Goal: Task Accomplishment & Management: Manage account settings

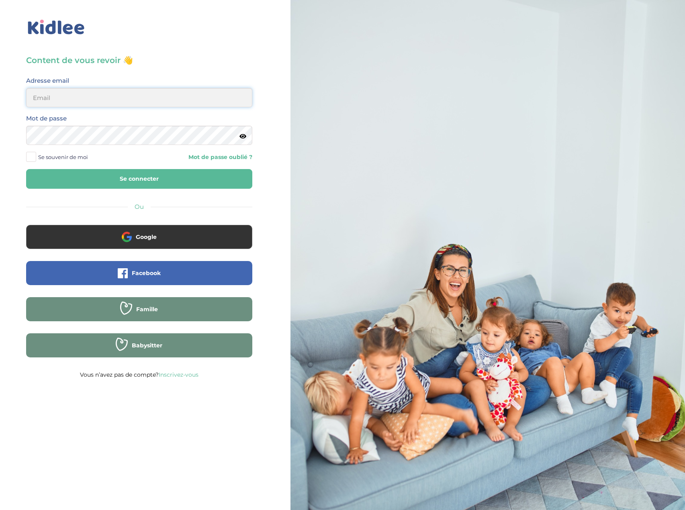
type input "eboutourlinsky@yahoo.com"
click at [160, 180] on button "Se connecter" at bounding box center [139, 179] width 226 height 20
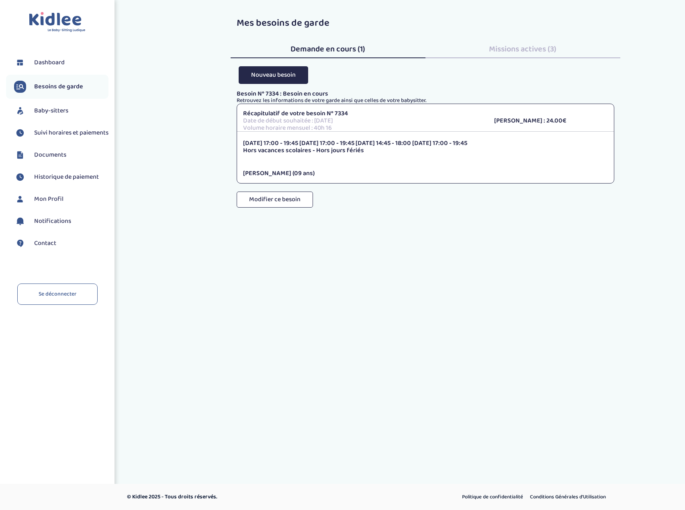
click at [56, 112] on span "Baby-sitters" at bounding box center [51, 111] width 34 height 10
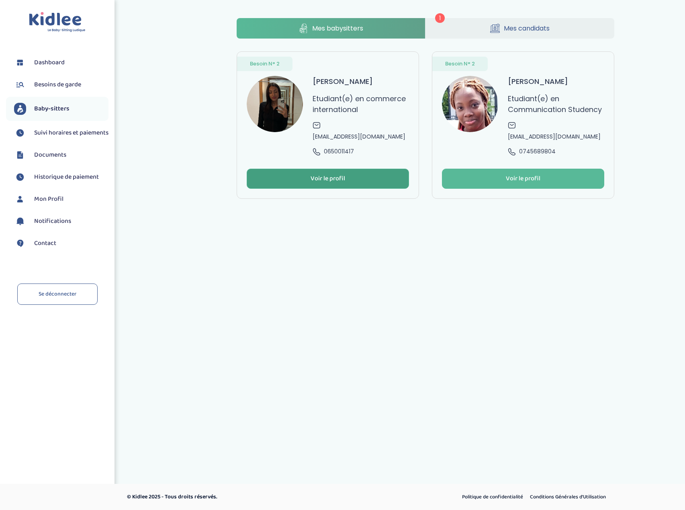
click at [318, 174] on div "Voir le profil" at bounding box center [327, 178] width 35 height 9
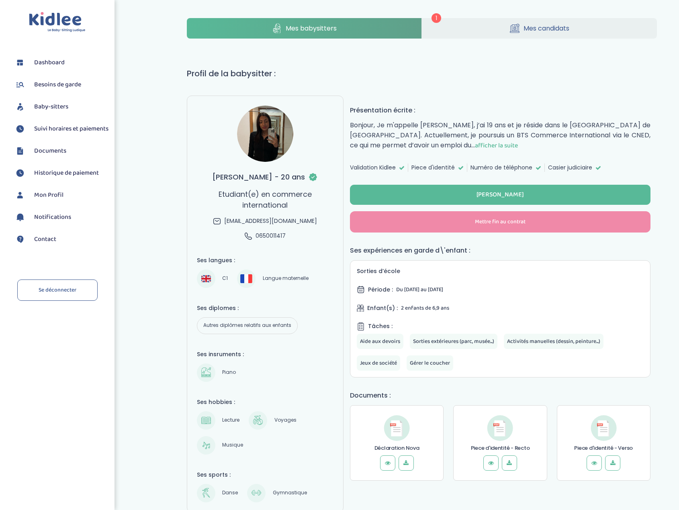
click at [337, 29] on link "Mes babysitters" at bounding box center [304, 28] width 235 height 20
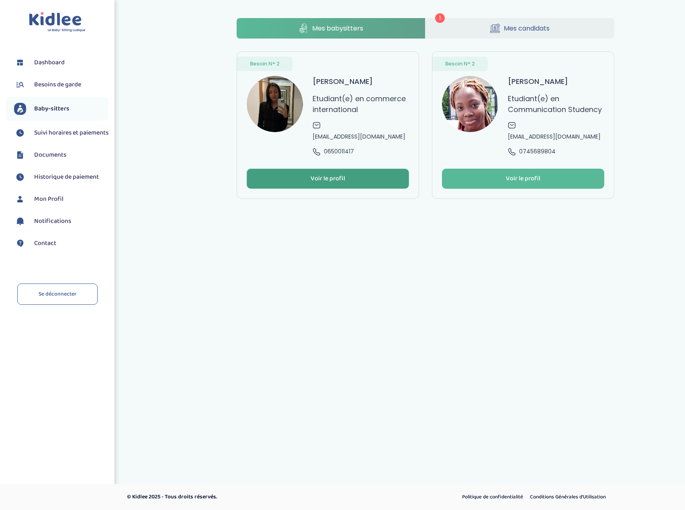
click at [327, 174] on div "Voir le profil" at bounding box center [327, 178] width 35 height 9
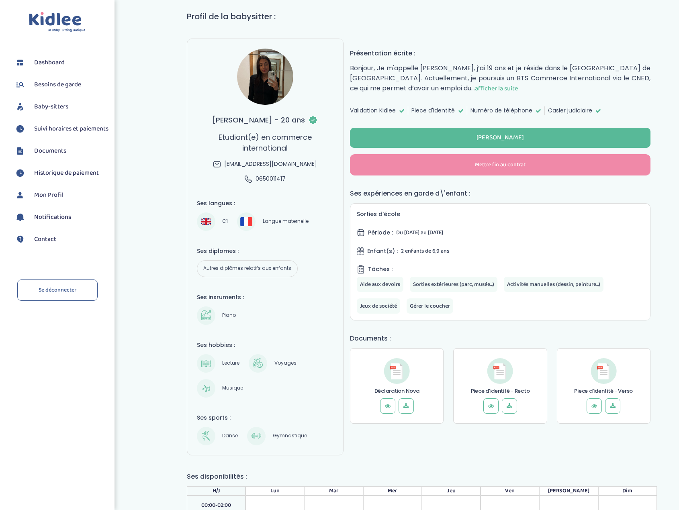
scroll to position [55, 0]
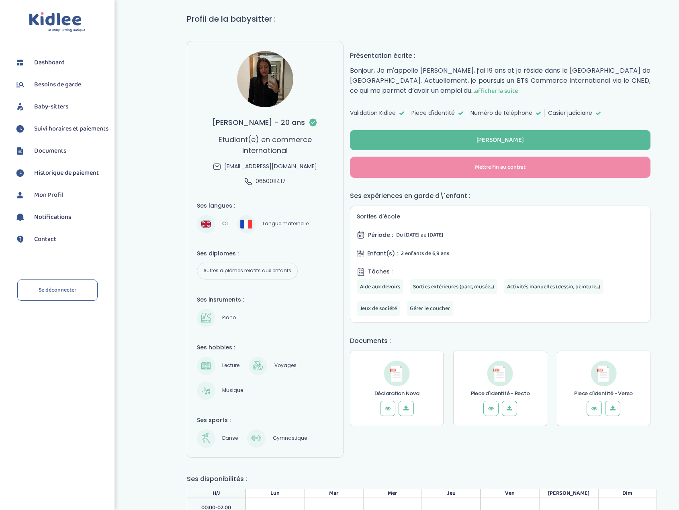
click at [475, 90] on span "afficher la suite" at bounding box center [496, 91] width 43 height 10
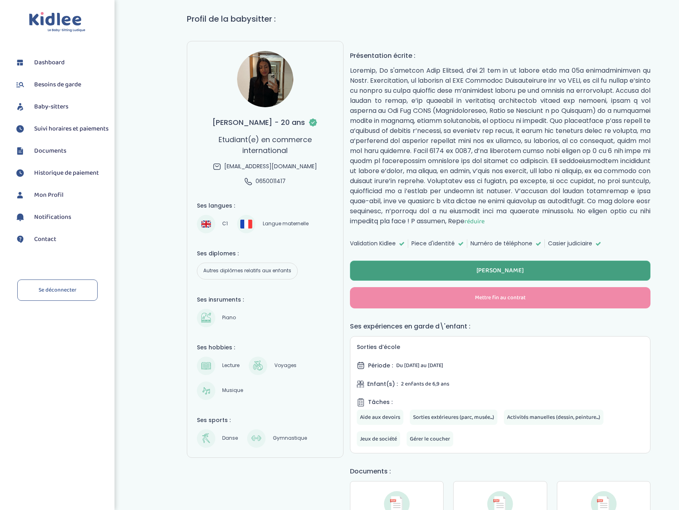
click at [506, 272] on div "Evaluer Hana" at bounding box center [499, 270] width 47 height 9
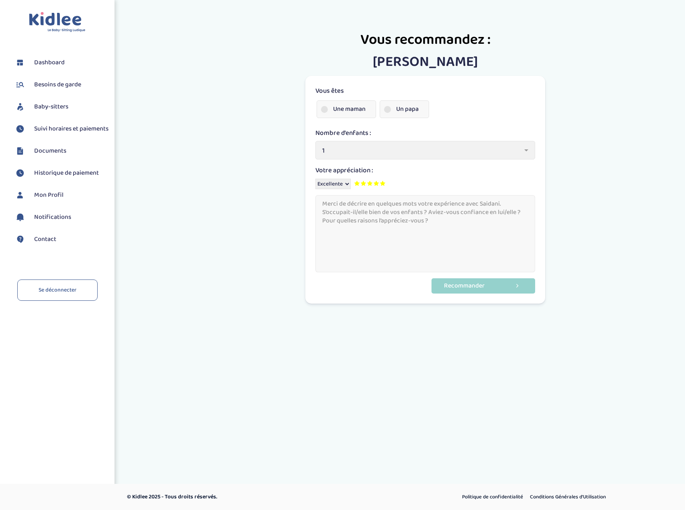
click at [341, 109] on label "Une maman" at bounding box center [346, 109] width 59 height 18
click at [0, 0] on input "Une maman" at bounding box center [0, 0] width 0 height 0
click at [587, 248] on div "Vous êtes Une maman Un papa Nombre d’enfants : 1 2 3 4 5 6 1 Votre appréciation…" at bounding box center [426, 219] width 378 height 167
click at [407, 219] on textarea at bounding box center [425, 234] width 220 height 78
click at [492, 291] on button "Recommander" at bounding box center [483, 285] width 104 height 15
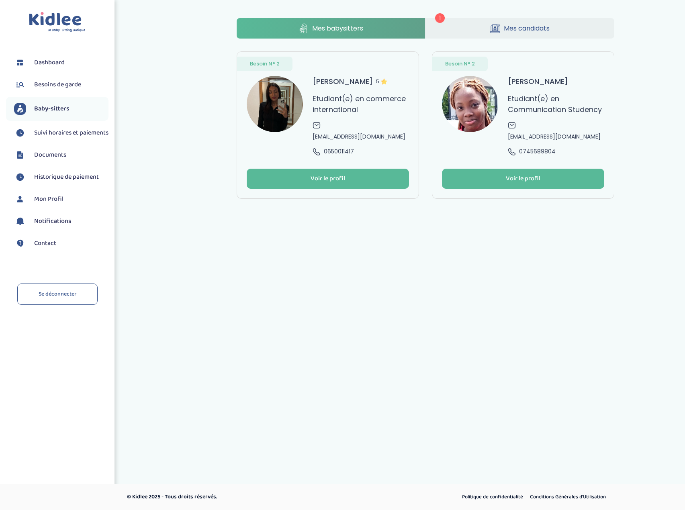
click at [521, 25] on span "Mes candidats" at bounding box center [527, 28] width 46 height 10
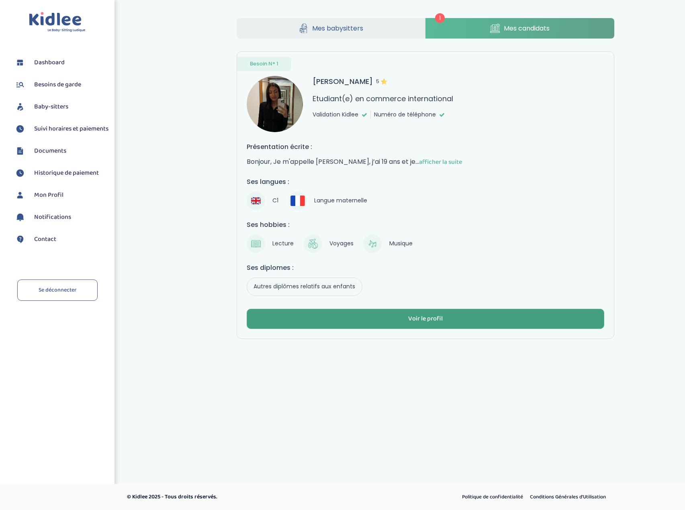
click at [436, 317] on div "Voir le profil" at bounding box center [425, 318] width 35 height 9
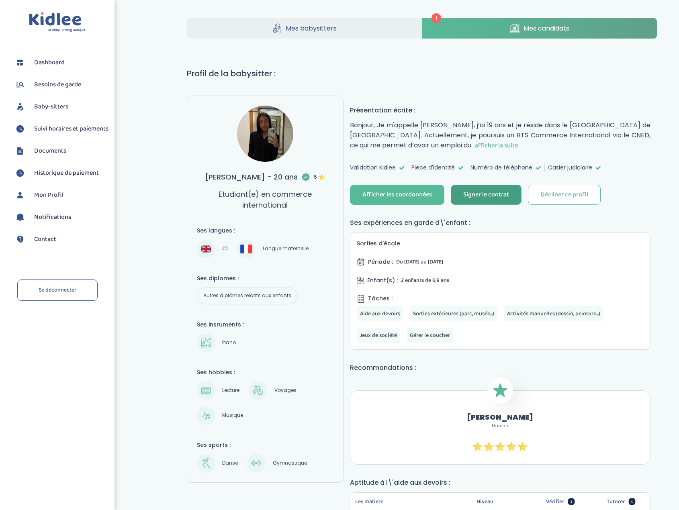
click at [497, 197] on div "Signer le contrat" at bounding box center [486, 194] width 46 height 9
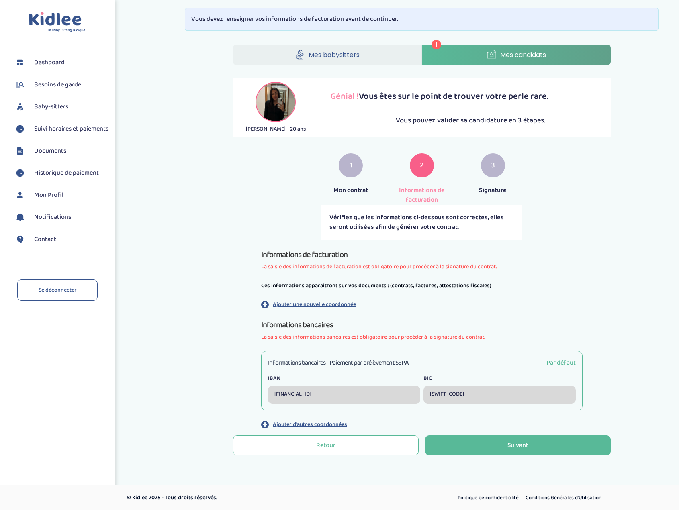
scroll to position [1, 0]
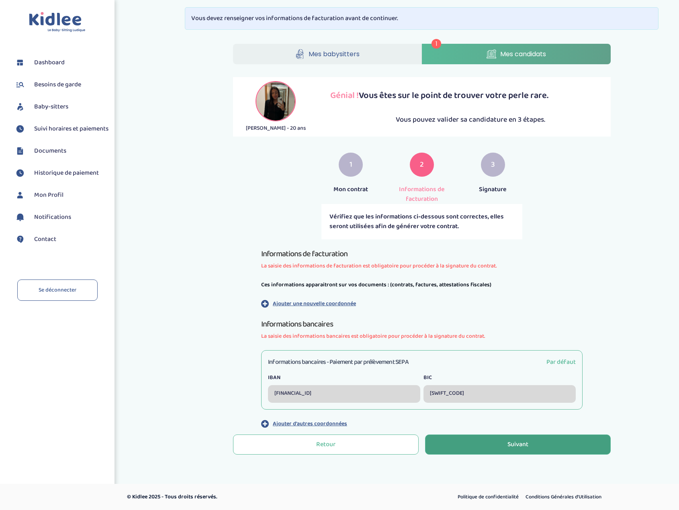
click at [537, 447] on button "Suivant" at bounding box center [518, 445] width 186 height 20
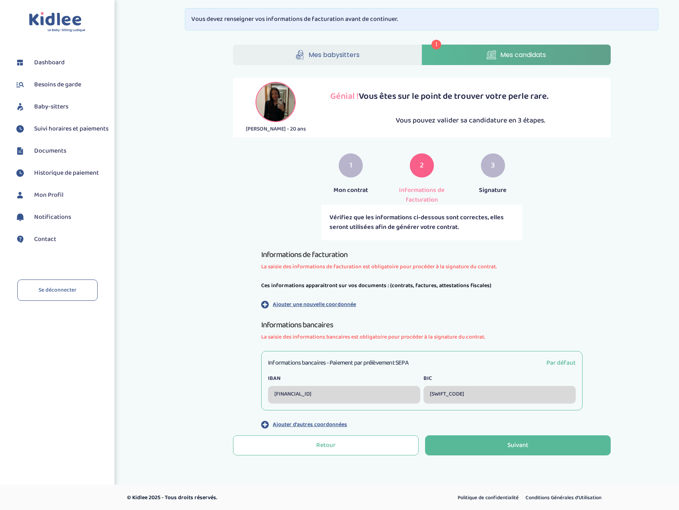
click at [431, 358] on div "Informations bancaires - Paiement par prélèvement SEPA Par défaut" at bounding box center [422, 363] width 308 height 10
click at [499, 449] on button "Suivant" at bounding box center [518, 445] width 186 height 20
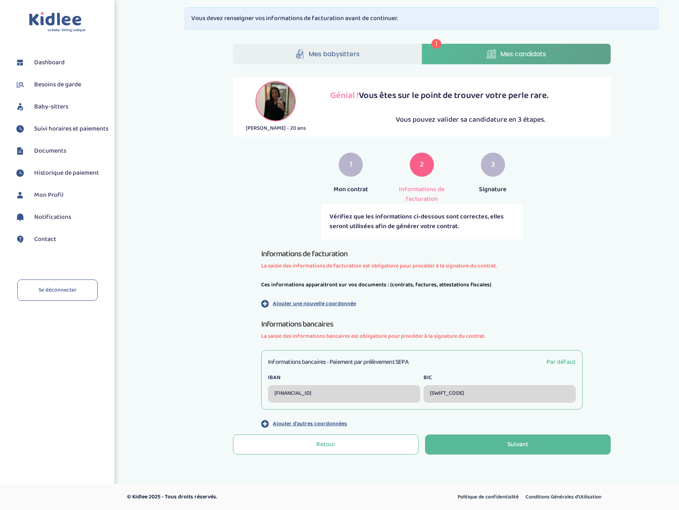
click at [392, 359] on h3 "Informations bancaires - Paiement par prélèvement SEPA" at bounding box center [338, 362] width 141 height 10
click at [343, 379] on label "IBAN" at bounding box center [344, 378] width 152 height 8
click at [489, 449] on button "Suivant" at bounding box center [518, 445] width 186 height 20
click at [451, 52] on link "Mes candidats" at bounding box center [516, 54] width 189 height 20
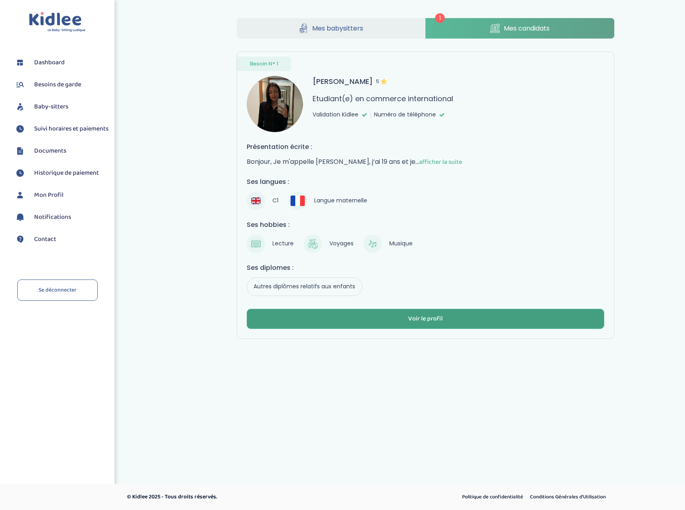
click at [427, 319] on div "Voir le profil" at bounding box center [425, 318] width 35 height 9
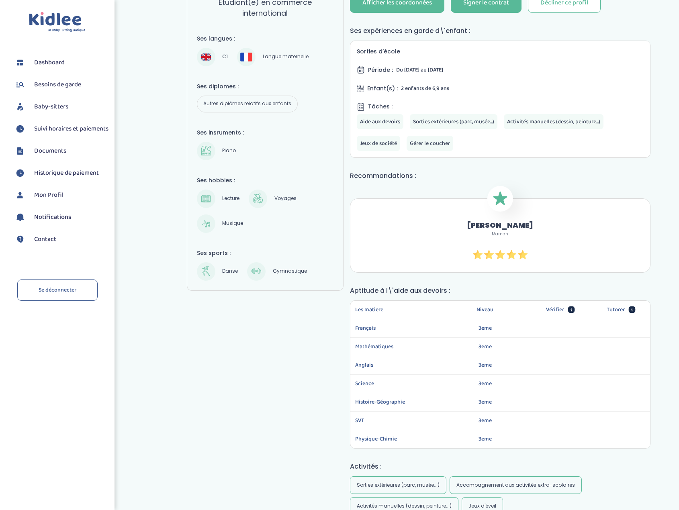
scroll to position [201, 0]
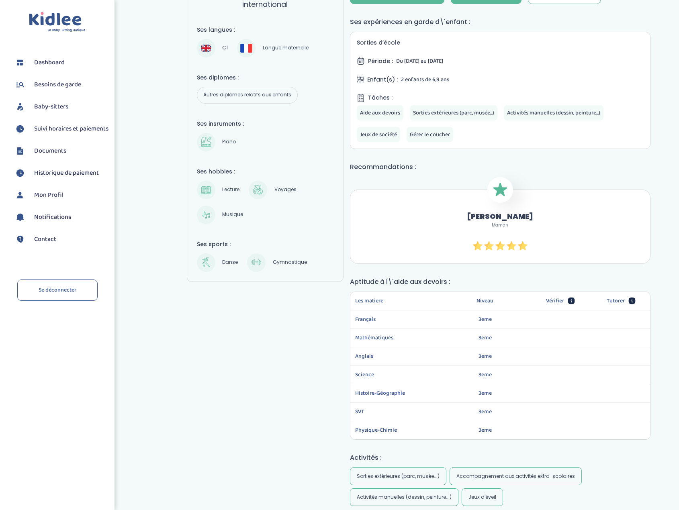
click at [490, 302] on span "Niveau" at bounding box center [484, 301] width 17 height 8
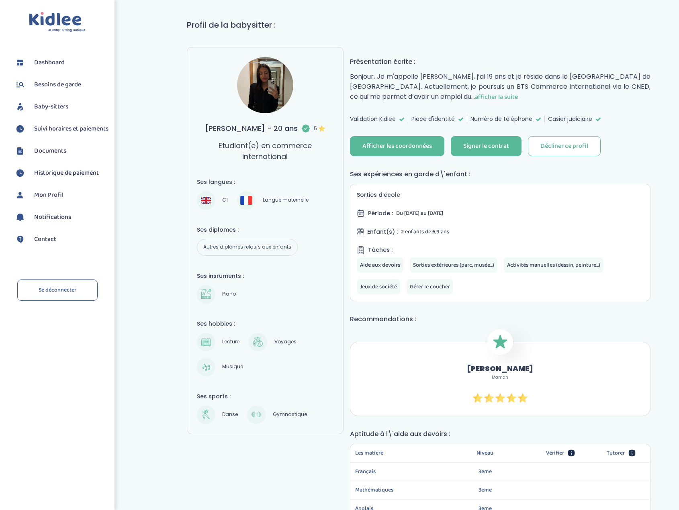
scroll to position [40, 0]
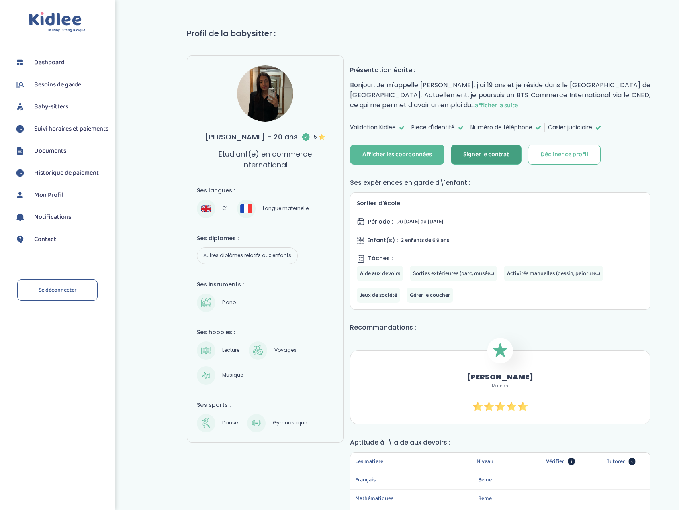
click at [492, 155] on div "Signer le contrat" at bounding box center [486, 154] width 46 height 9
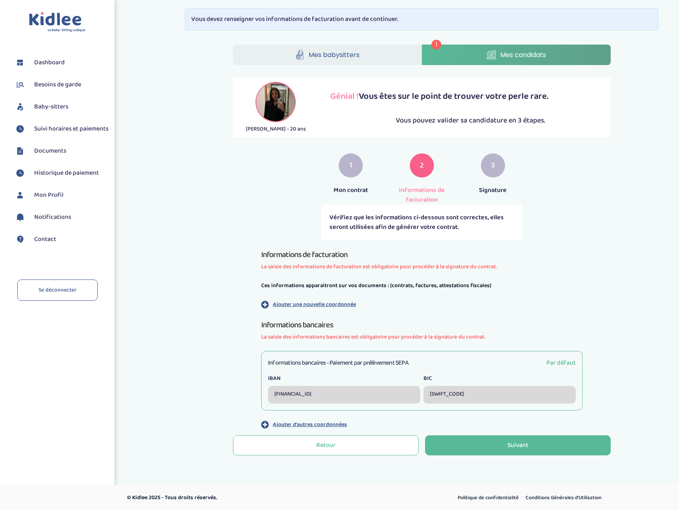
click at [510, 57] on span "Mes candidats" at bounding box center [523, 55] width 46 height 10
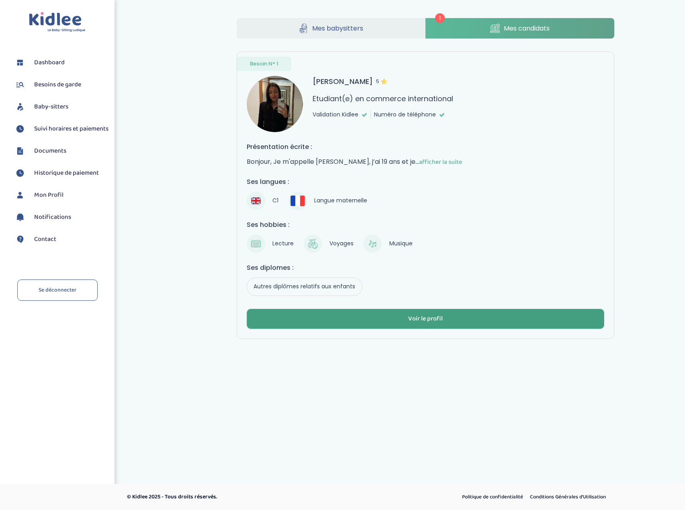
click at [431, 322] on div "Voir le profil" at bounding box center [425, 318] width 35 height 9
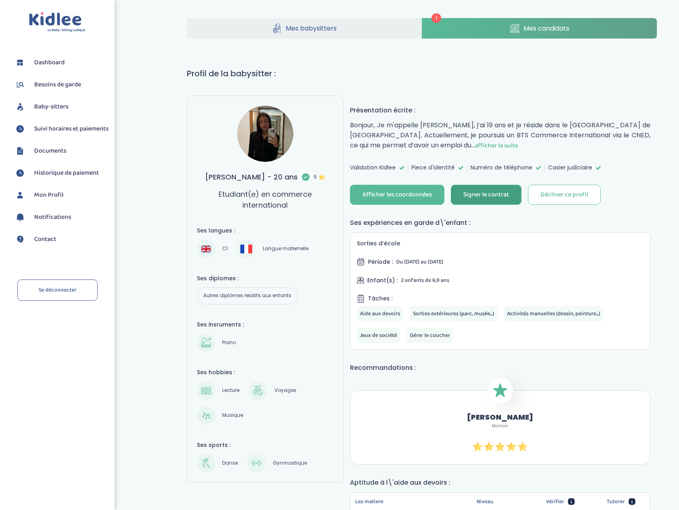
click at [486, 193] on div "Signer le contrat" at bounding box center [486, 194] width 46 height 9
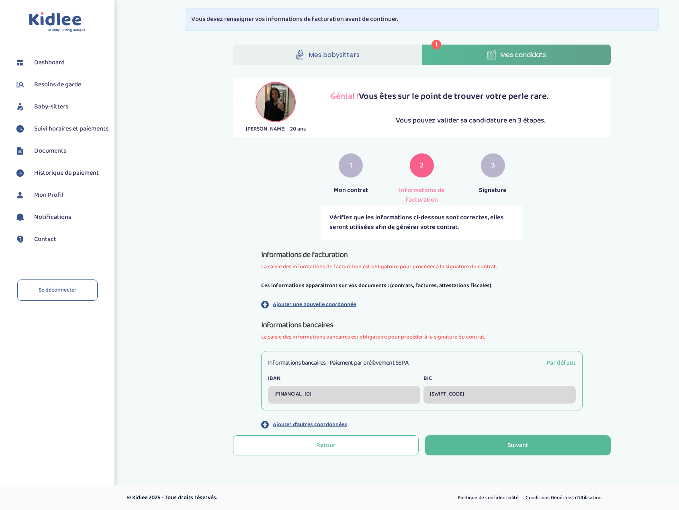
click at [309, 305] on p "Ajouter une nouvelle coordonnée" at bounding box center [314, 304] width 83 height 8
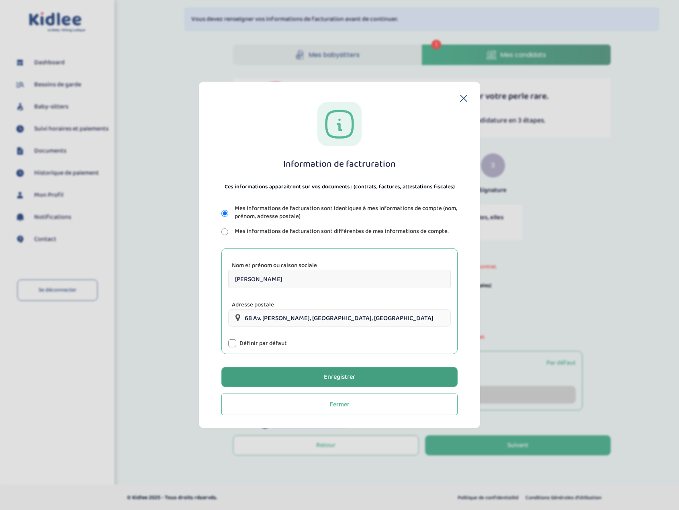
click at [354, 378] on div "Enregistrer" at bounding box center [339, 377] width 31 height 9
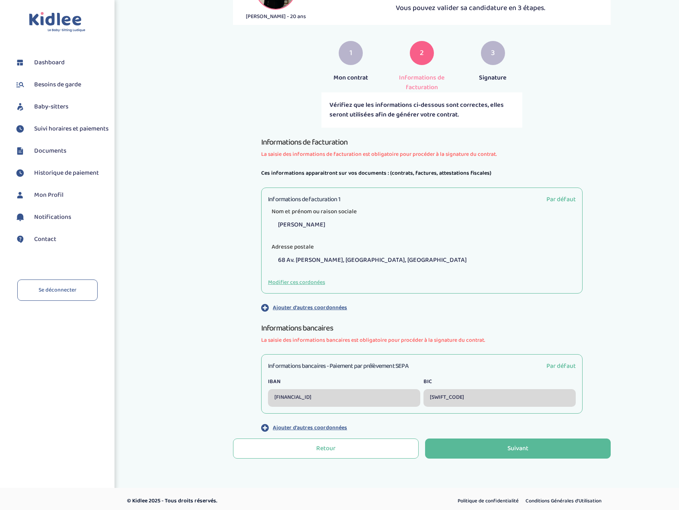
scroll to position [116, 0]
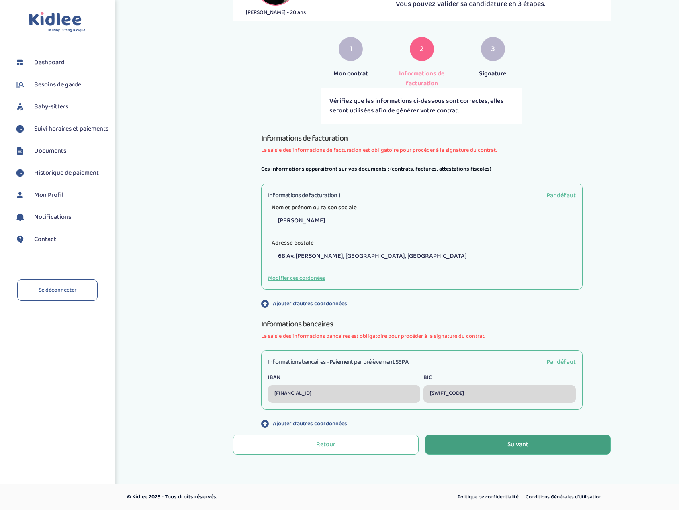
click at [505, 448] on button "Suivant" at bounding box center [518, 445] width 186 height 20
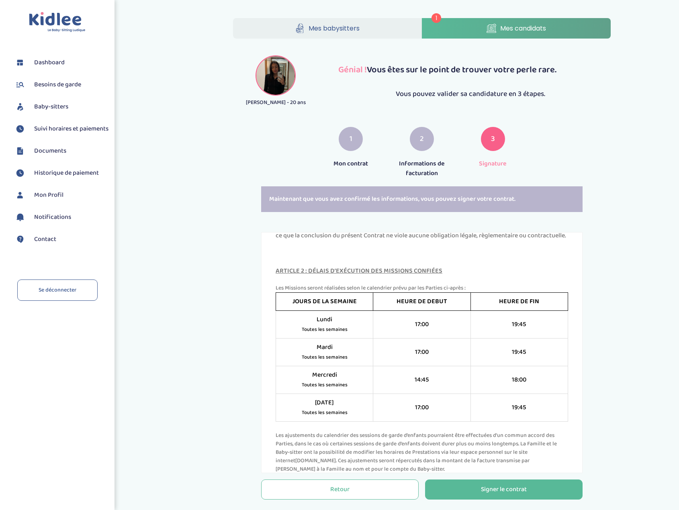
scroll to position [643, 0]
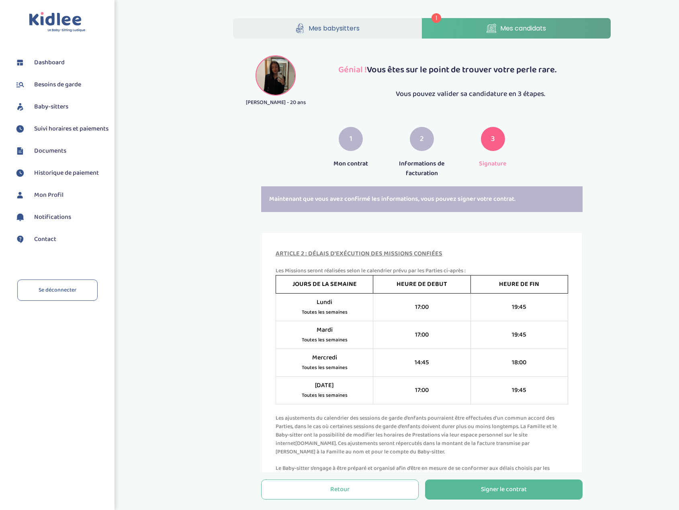
click at [413, 376] on td "14:45" at bounding box center [421, 363] width 97 height 28
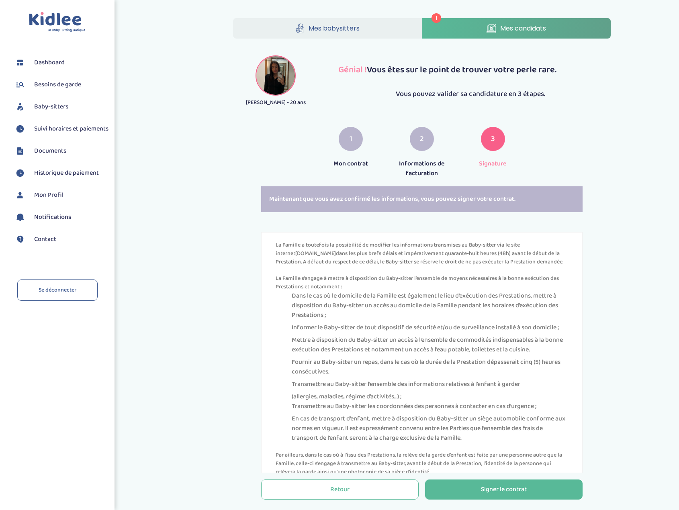
scroll to position [1968, 0]
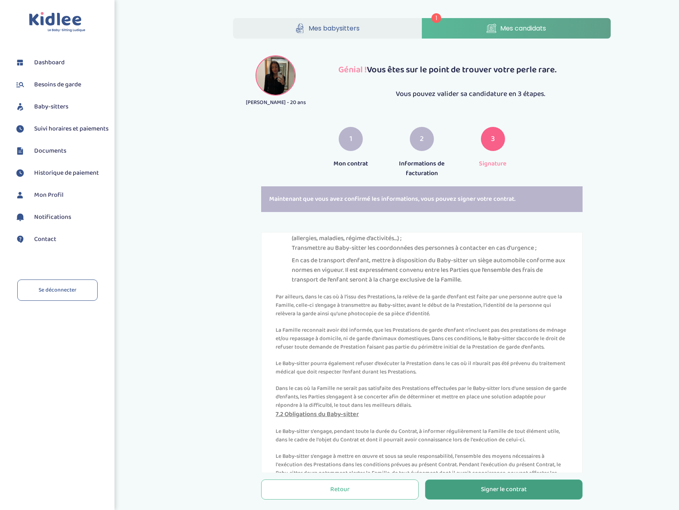
click at [493, 489] on div "Signer le contrat" at bounding box center [504, 489] width 46 height 9
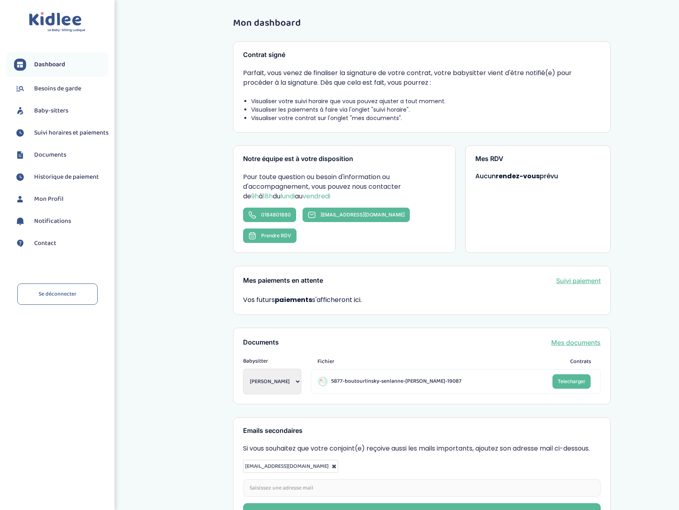
click at [55, 134] on span "Suivi horaires et paiements" at bounding box center [71, 133] width 74 height 10
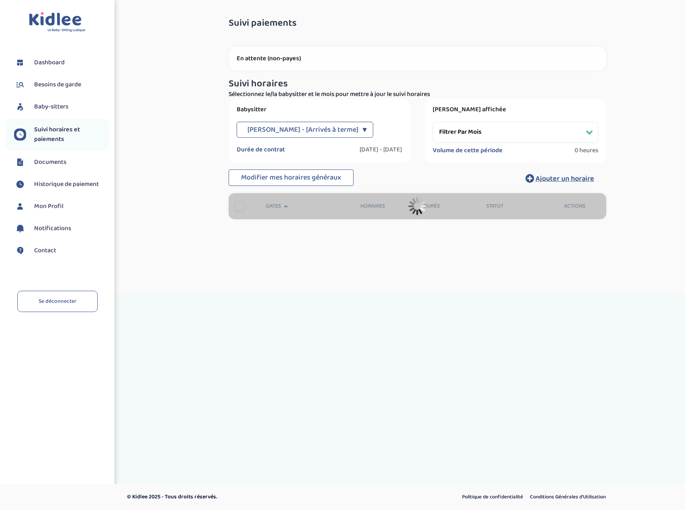
select select "[DATE]"
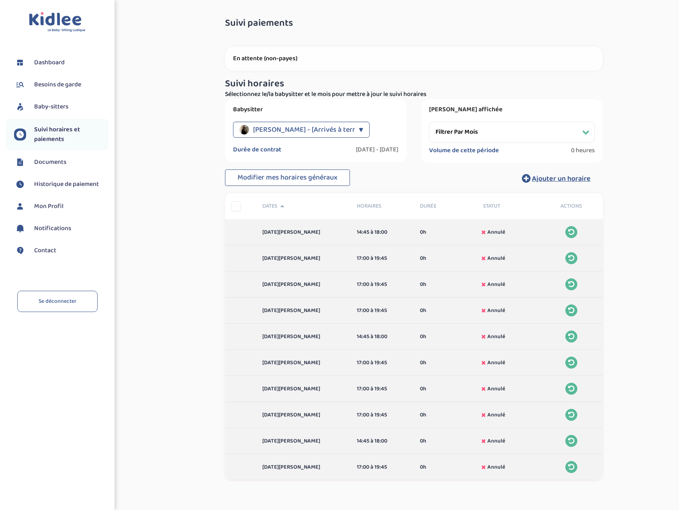
click at [586, 133] on select "Filtrer par mois janvier 2025 février 2025 mars 2025 avril 2025 mai 2025 juin 2…" at bounding box center [511, 132] width 165 height 21
click at [633, 186] on div "Suivi paiements pAd8HTVvEA2MDfzu8gzp7HqbDRvhxxtaUDJRNWKx En attente (non-payes)…" at bounding box center [414, 259] width 518 height 495
click at [50, 108] on span "Baby-sitters" at bounding box center [51, 107] width 34 height 10
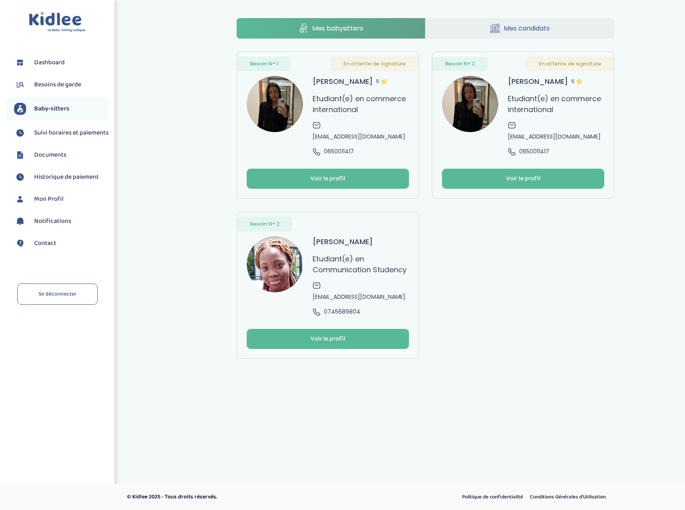
click at [530, 28] on span "Mes candidats" at bounding box center [527, 28] width 46 height 10
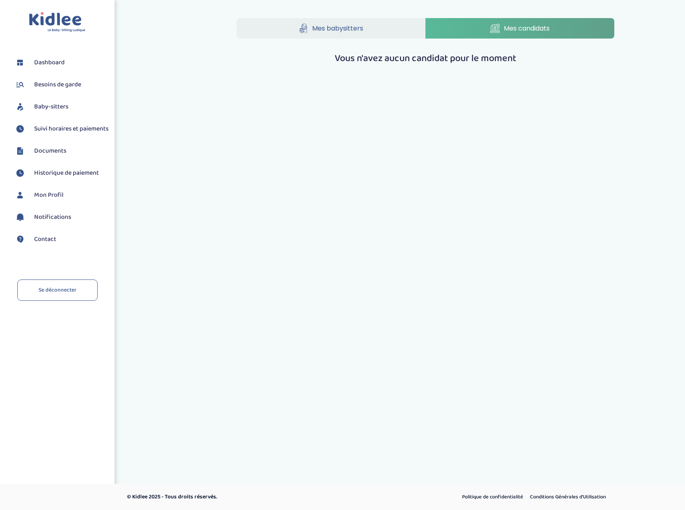
click at [339, 24] on span "Mes babysitters" at bounding box center [337, 28] width 51 height 10
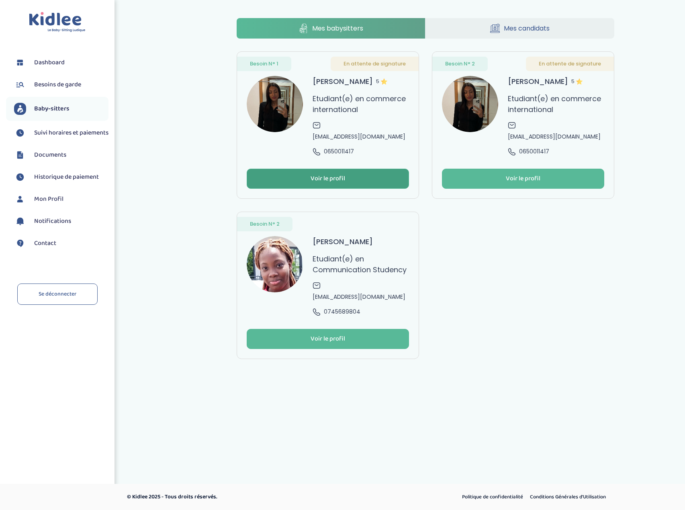
click at [353, 169] on button "Voir le profil" at bounding box center [328, 179] width 162 height 20
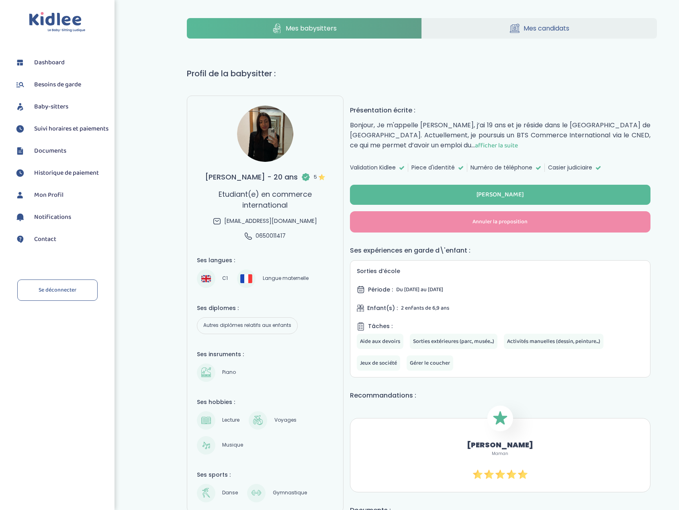
click at [45, 134] on span "Suivi horaires et paiements" at bounding box center [71, 129] width 74 height 10
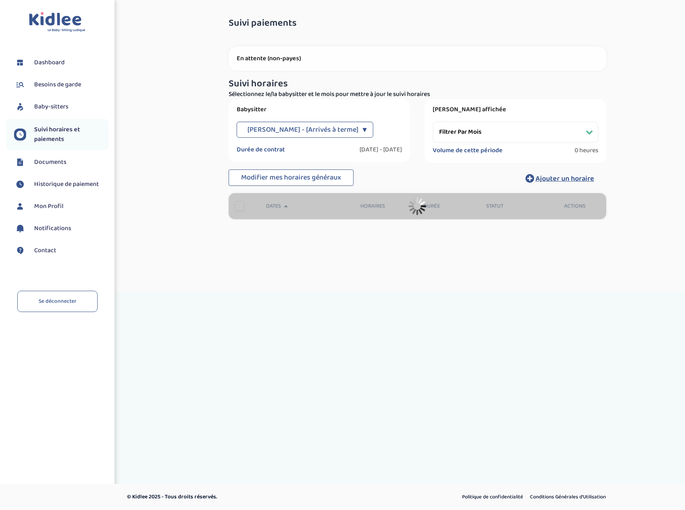
select select "janvier 2025"
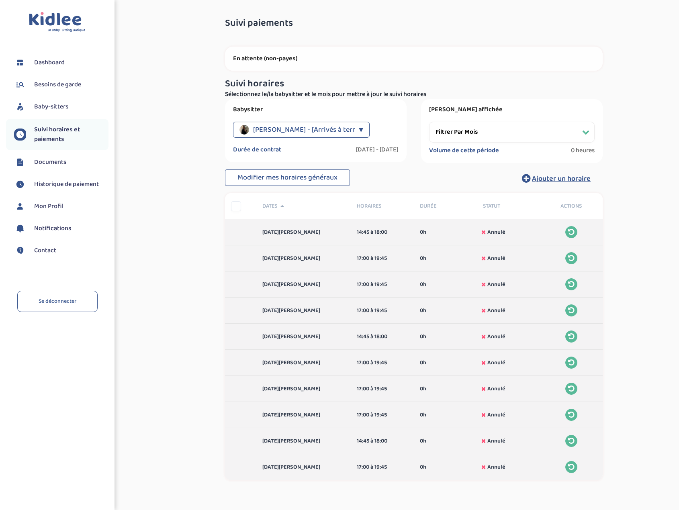
click at [359, 131] on div "▼" at bounding box center [361, 130] width 4 height 16
click at [187, 117] on div "Suivi paiements pAd8HTVvEA2MDfzu8gzp7HqbDRvhxxtaUDJRNWKx En attente (non-payes)…" at bounding box center [414, 259] width 518 height 495
click at [55, 85] on span "Besoins de garde" at bounding box center [57, 85] width 47 height 10
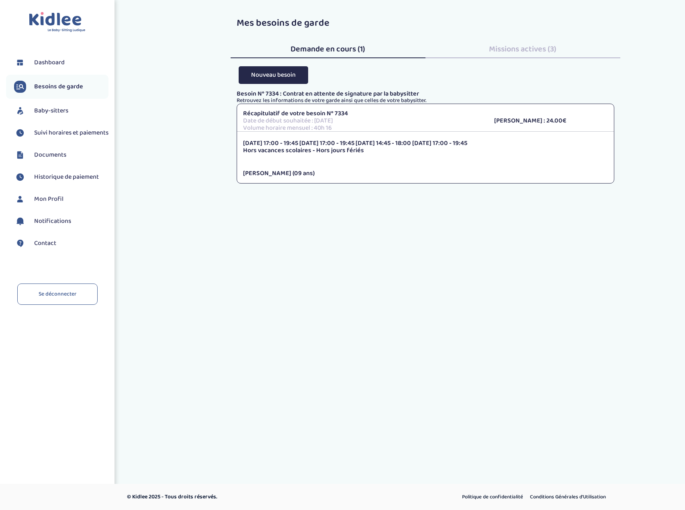
click at [509, 51] on span "Missions actives (3)" at bounding box center [522, 49] width 67 height 13
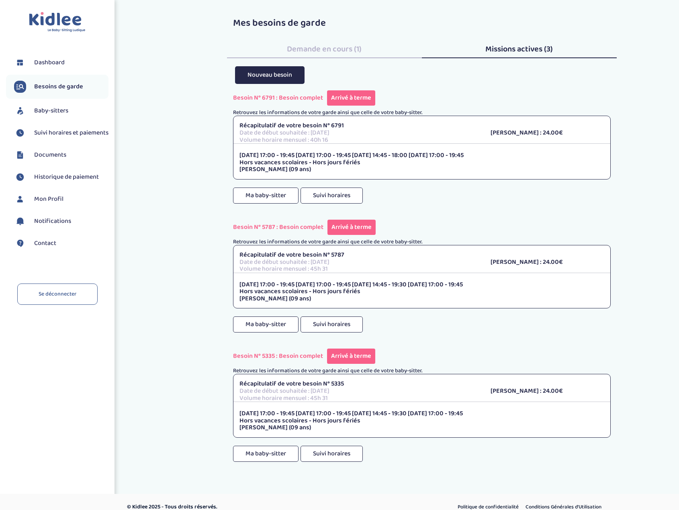
click at [49, 63] on span "Dashboard" at bounding box center [49, 63] width 31 height 10
